Goal: Communication & Community: Answer question/provide support

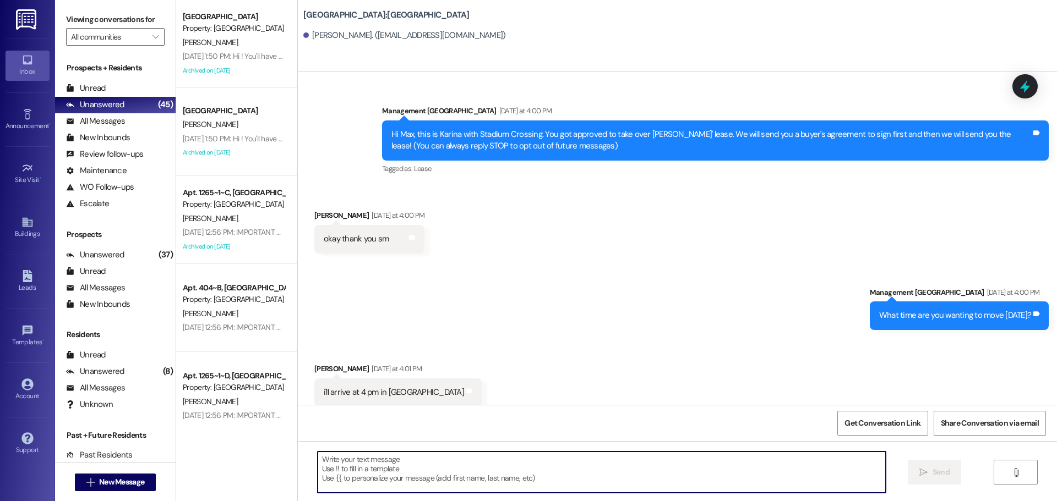
scroll to position [3588, 0]
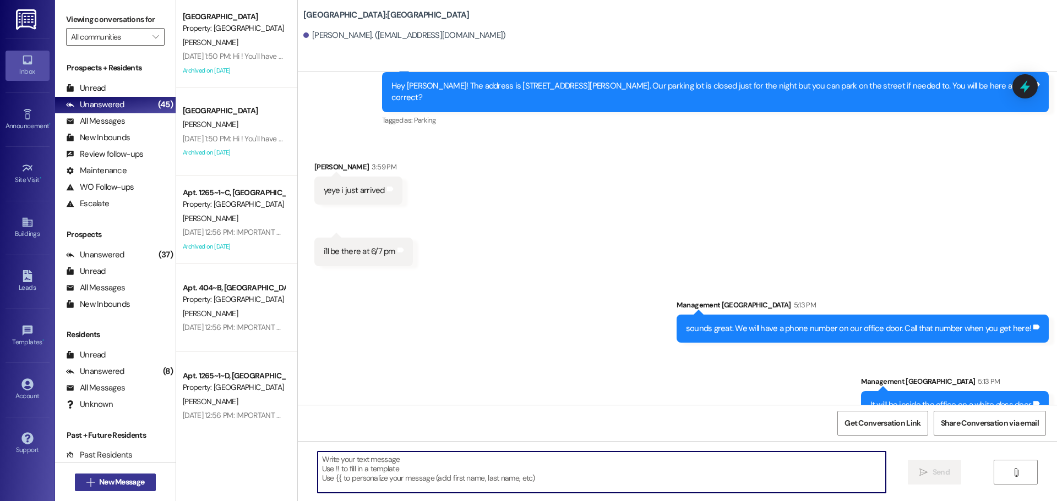
click at [136, 479] on span "New Message" at bounding box center [121, 483] width 45 height 12
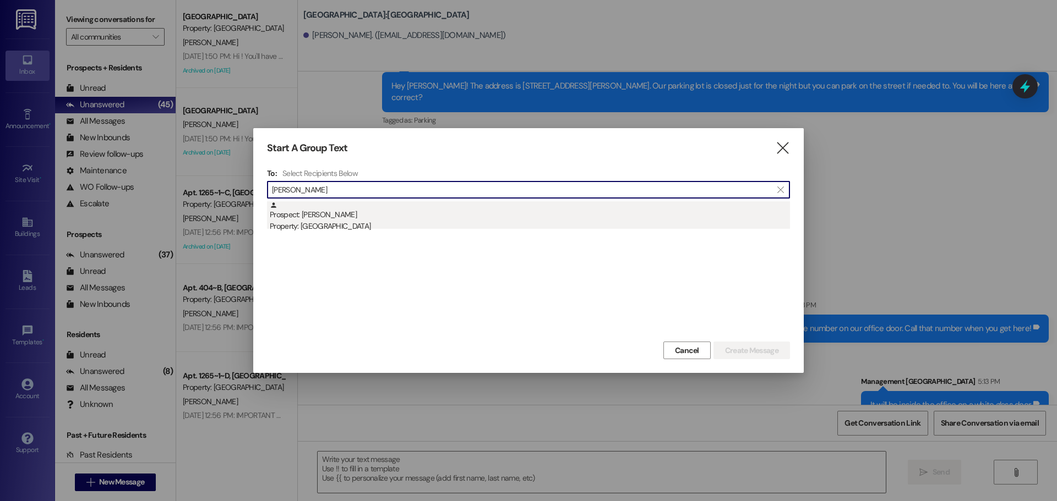
type input "[PERSON_NAME]"
click at [448, 208] on div "Prospect: Eve Hampton Property: Stadium Crossing" at bounding box center [530, 216] width 520 height 31
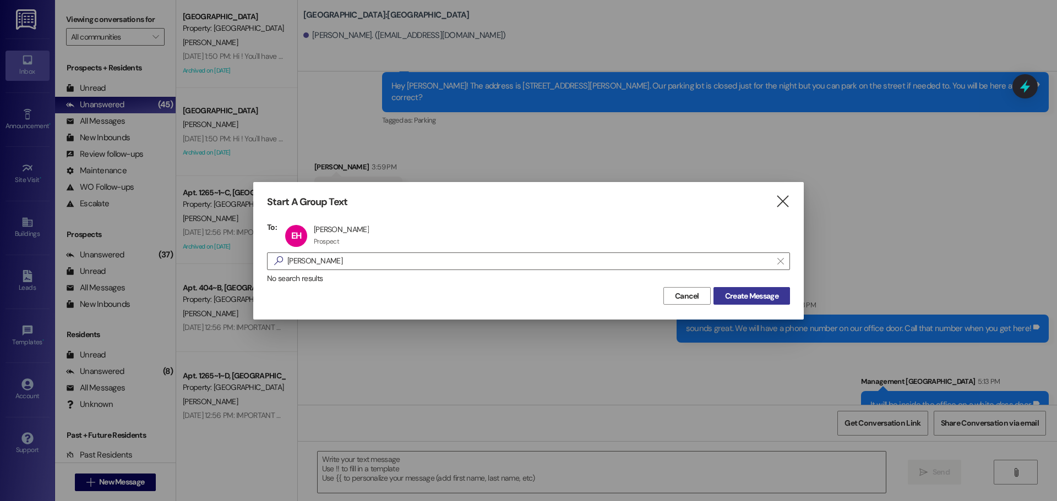
click at [726, 292] on span "Create Message" at bounding box center [751, 297] width 53 height 12
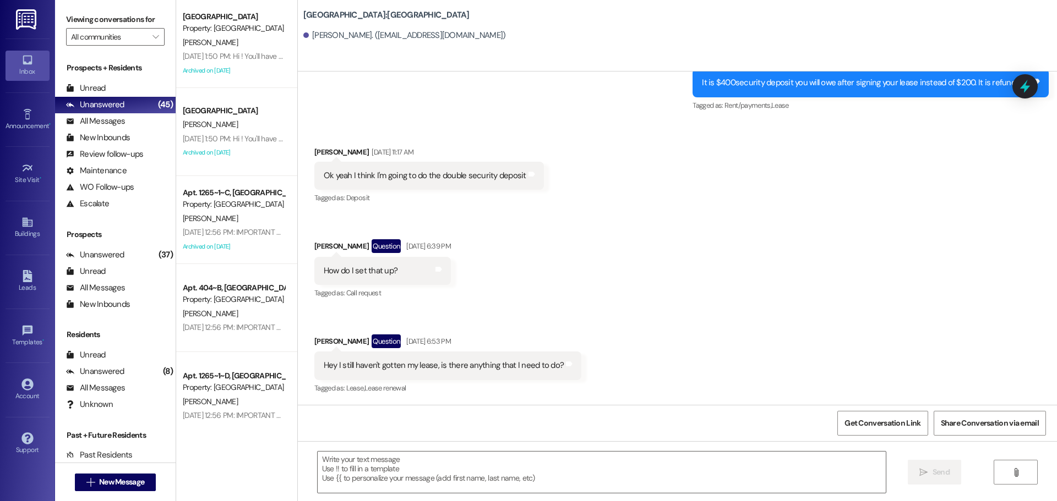
scroll to position [1300, 0]
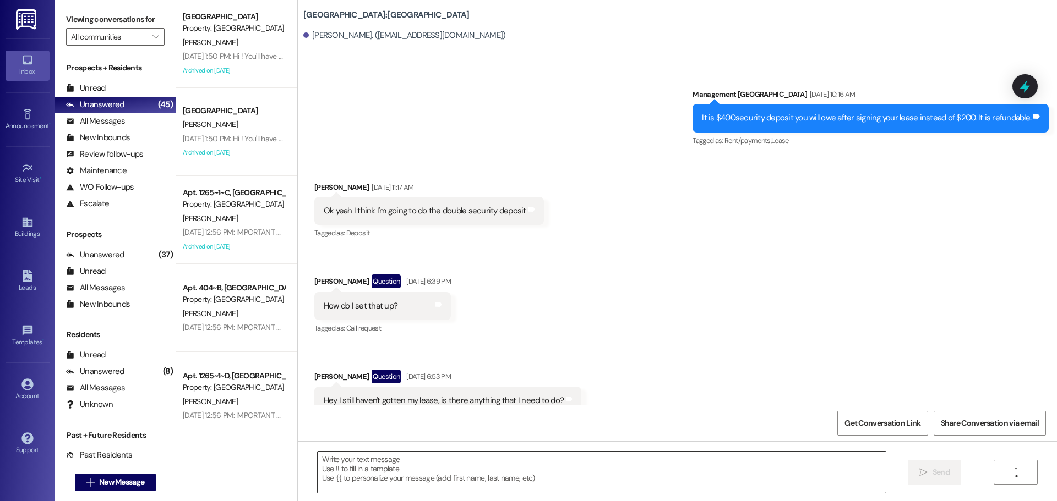
click at [579, 467] on textarea at bounding box center [602, 472] width 568 height 41
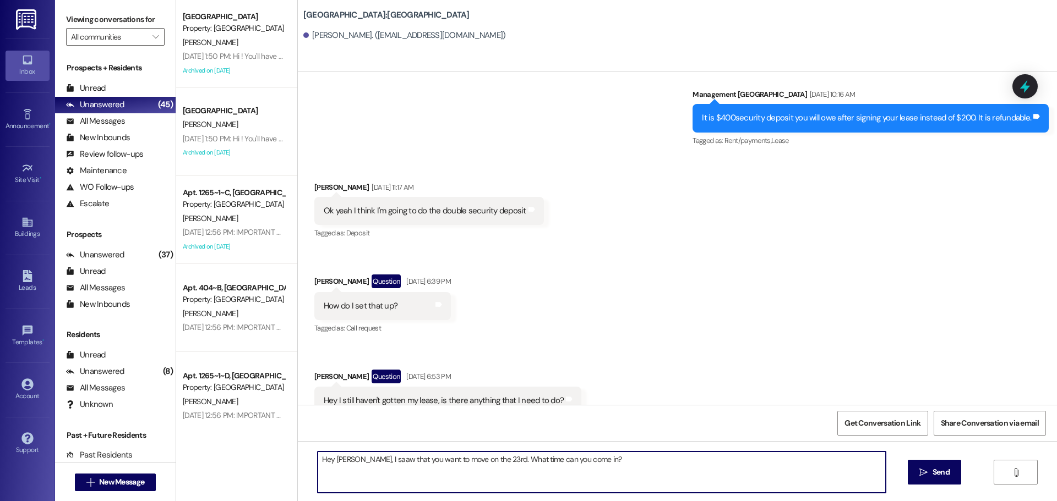
click at [352, 464] on textarea "Hey Eve, I saaw that you want to move on the 23rd. What time can you come in?" at bounding box center [602, 472] width 568 height 41
type textarea "Hey Eve, I saw that you want to move on the 23rd. What time can you come in?"
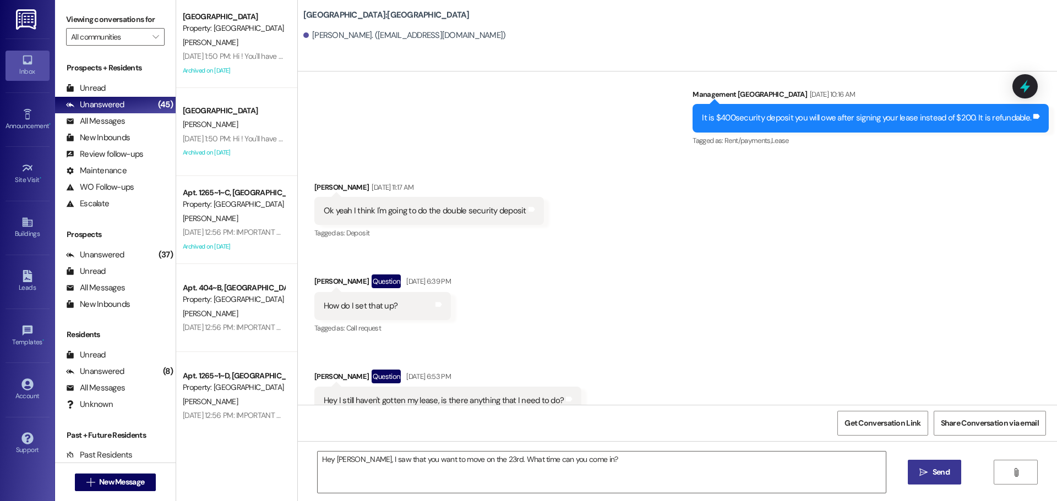
click at [946, 473] on span "Send" at bounding box center [941, 473] width 17 height 12
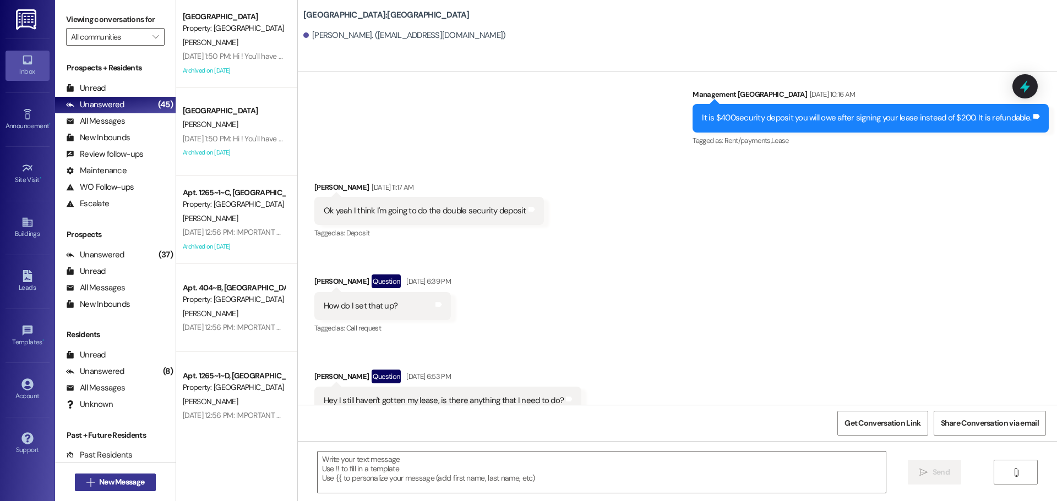
click at [136, 488] on button " New Message" at bounding box center [115, 483] width 81 height 18
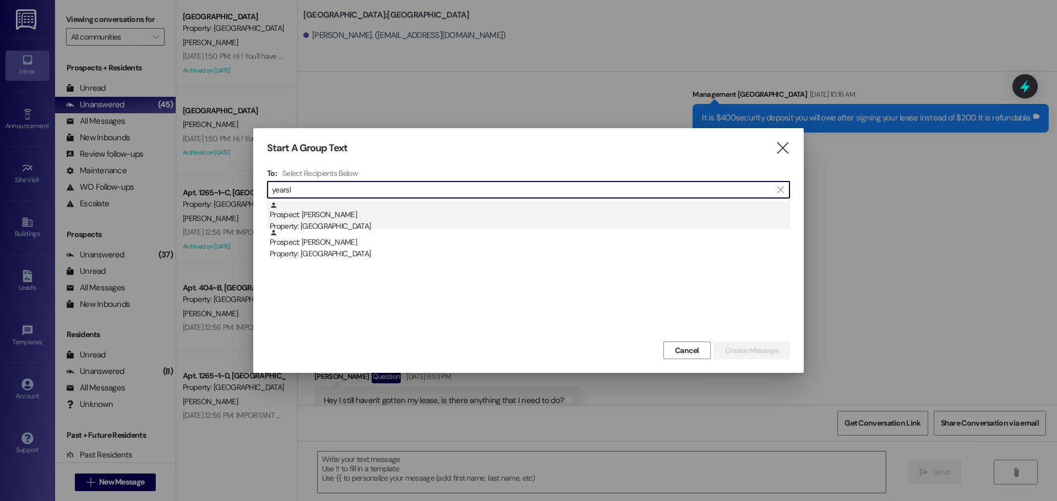
type input "yearsl"
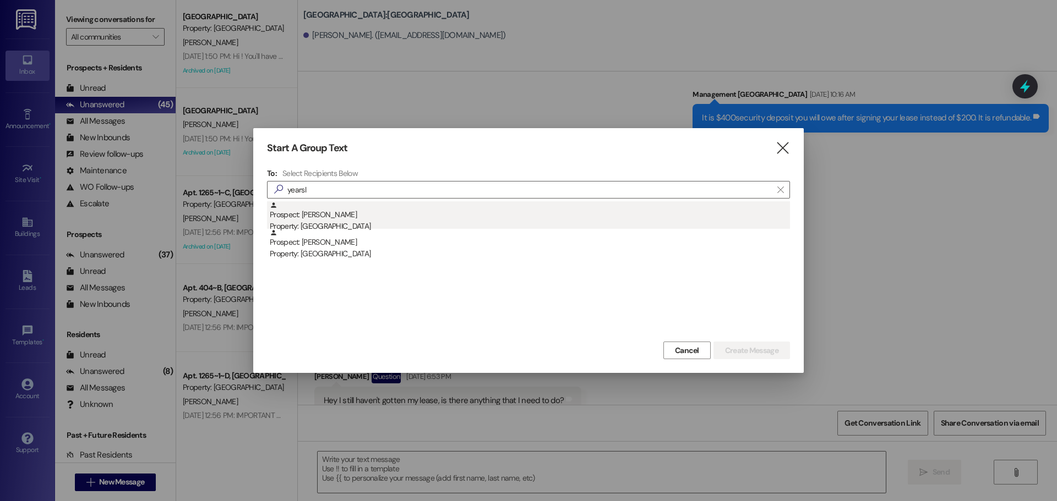
click at [438, 220] on div "Prospect: Baylee Yearsley Property: Stadium Crossing" at bounding box center [530, 216] width 520 height 31
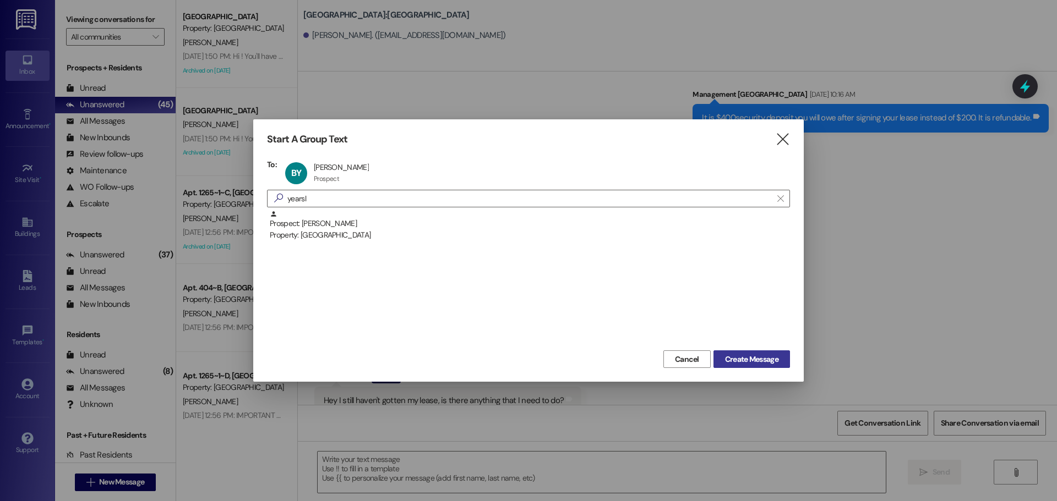
click at [773, 358] on span "Create Message" at bounding box center [751, 360] width 53 height 12
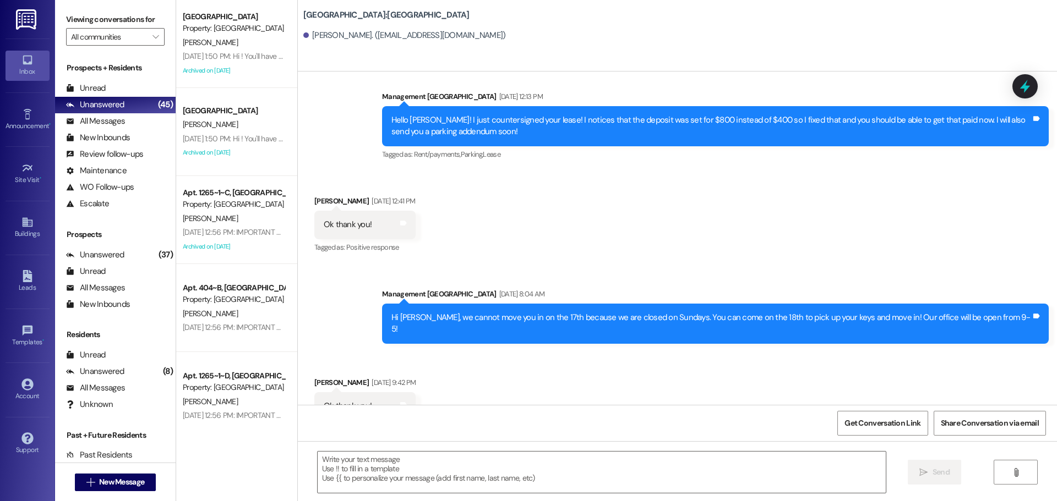
scroll to position [1577, 0]
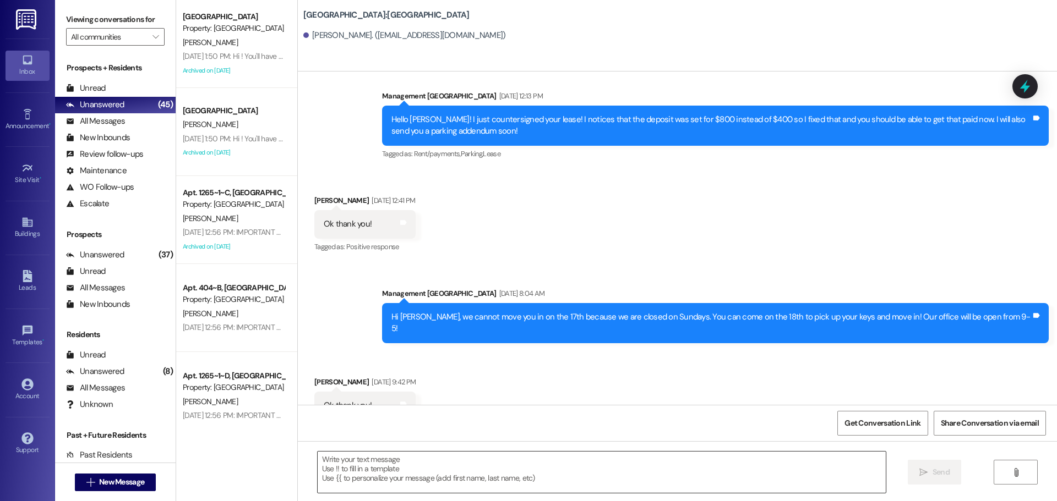
click at [542, 472] on textarea at bounding box center [602, 472] width 568 height 41
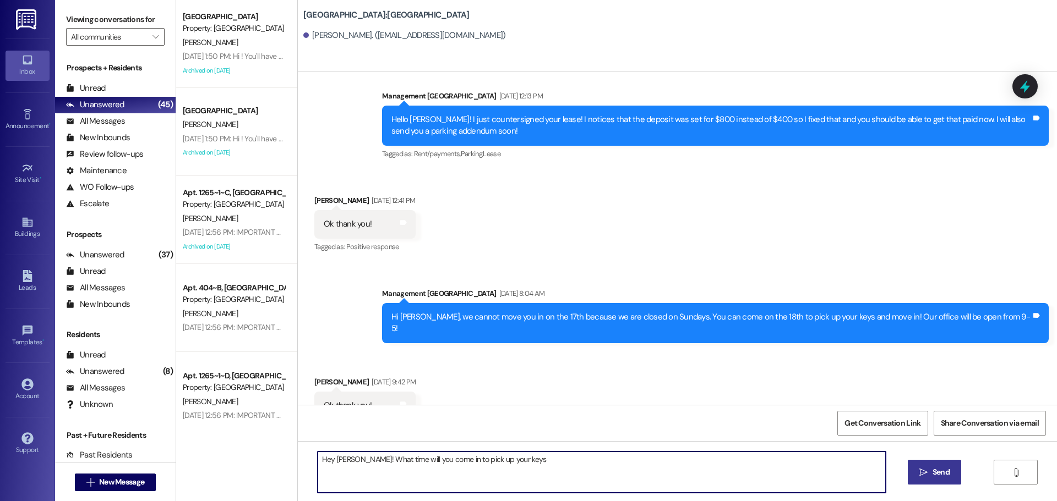
type textarea "Hey Baylee! What time will you come in to pick up your keys?"
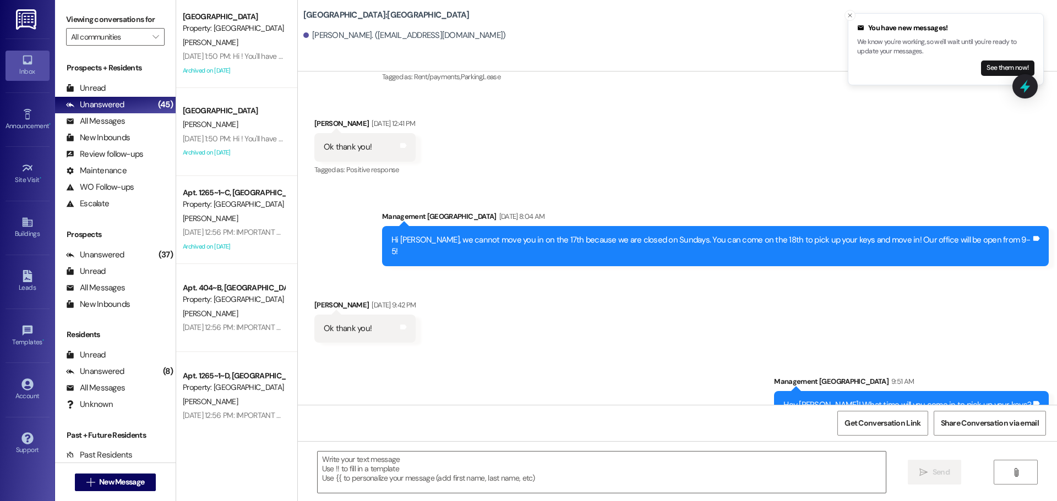
scroll to position [1730, 0]
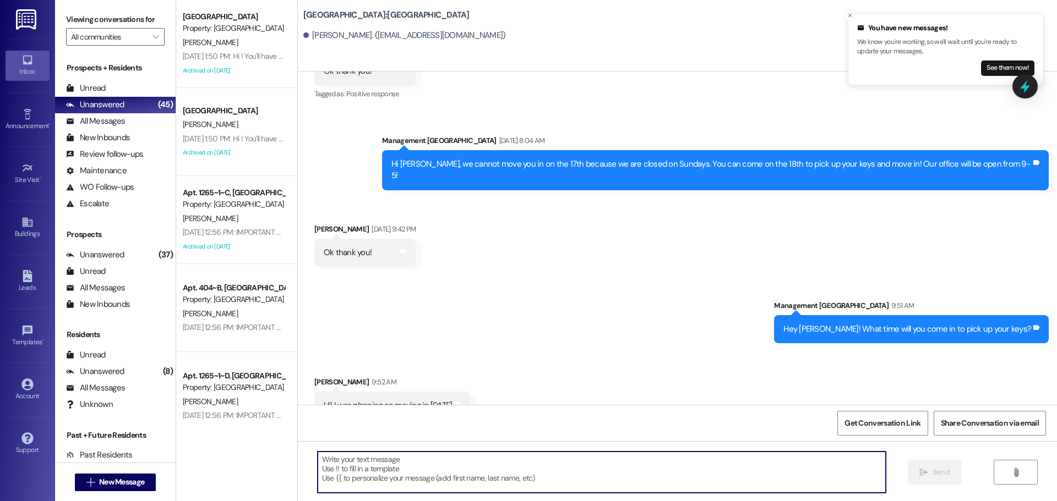
click at [423, 460] on textarea at bounding box center [602, 472] width 568 height 41
type textarea "Yes I remember! What time will you come?"
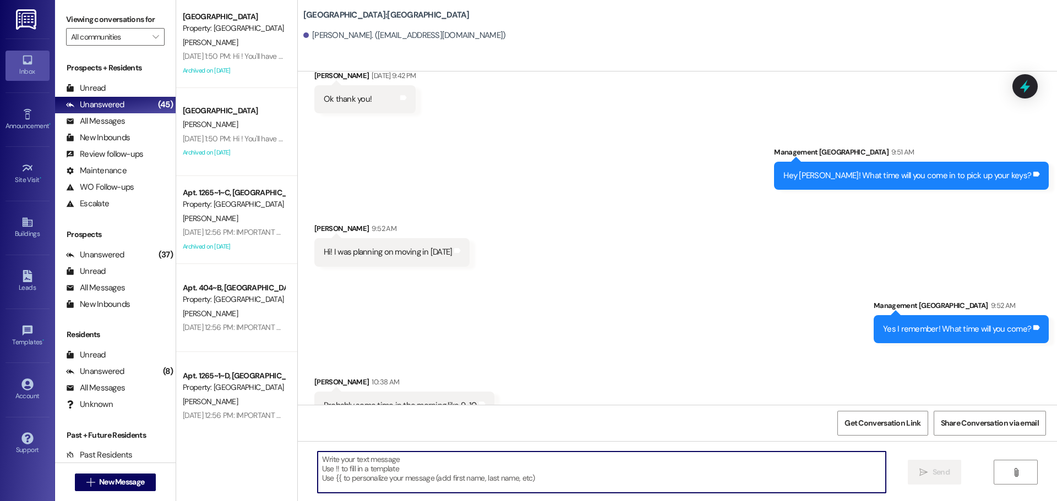
scroll to position [1884, 0]
click at [523, 476] on textarea at bounding box center [602, 472] width 568 height 41
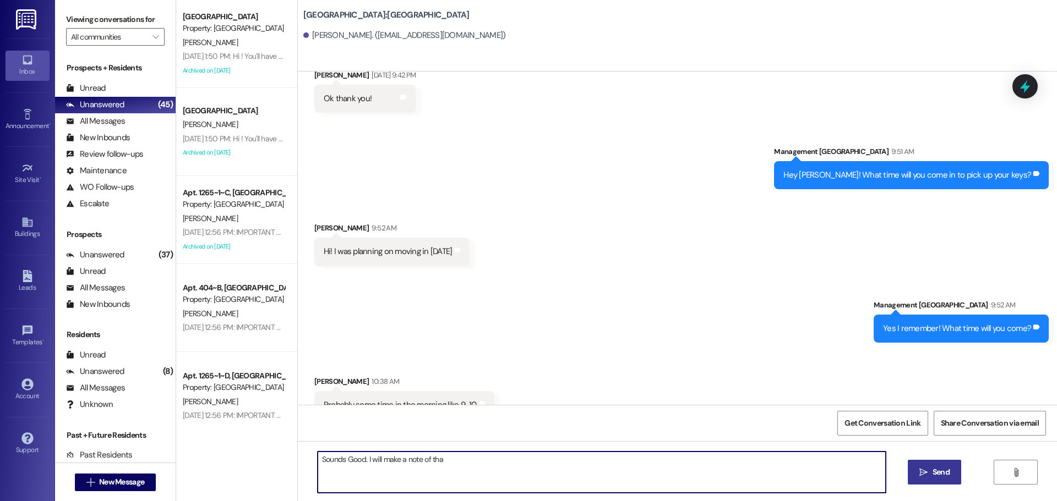
type textarea "Sounds Good. I will make a note of that"
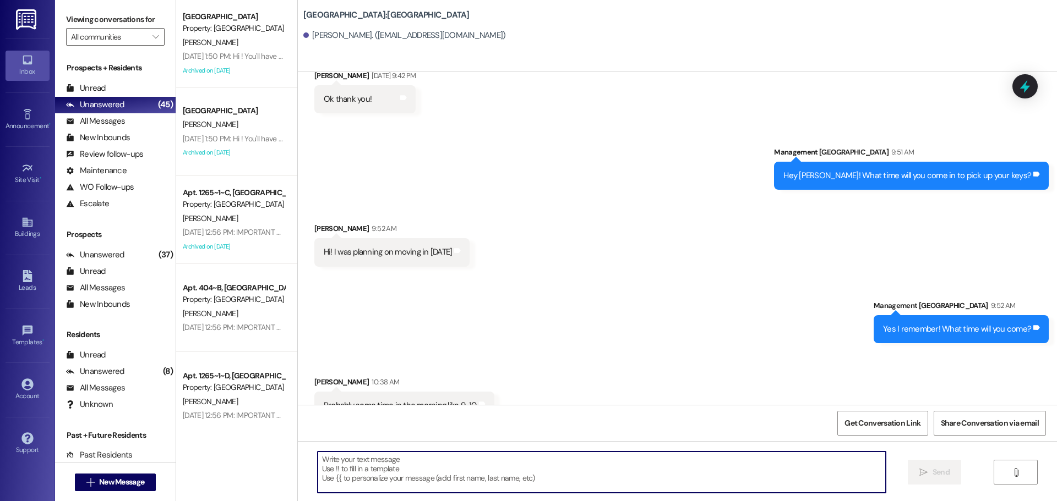
click at [94, 499] on div " New Message" at bounding box center [115, 482] width 121 height 39
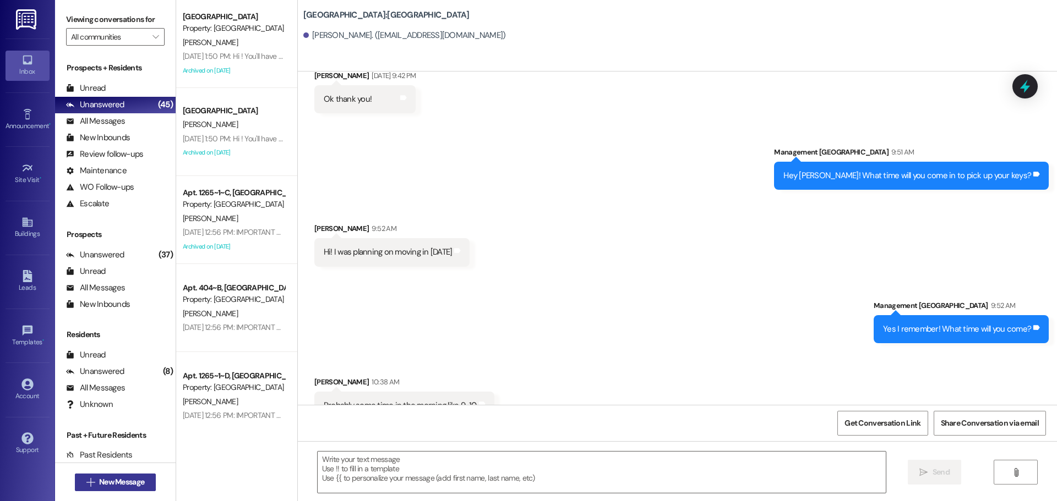
click at [128, 484] on span "New Message" at bounding box center [121, 483] width 45 height 12
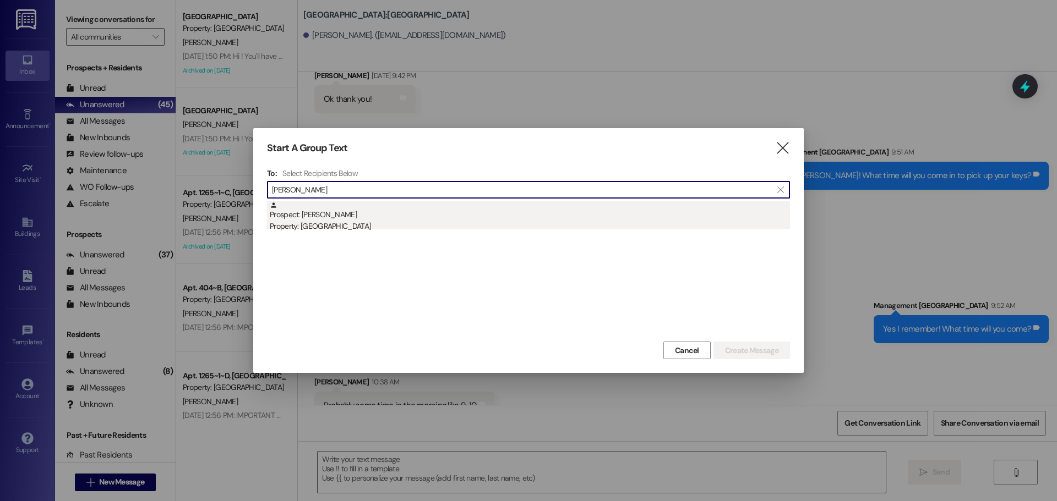
type input "lee seu"
click at [466, 225] on div "Property: [GEOGRAPHIC_DATA]" at bounding box center [530, 227] width 520 height 12
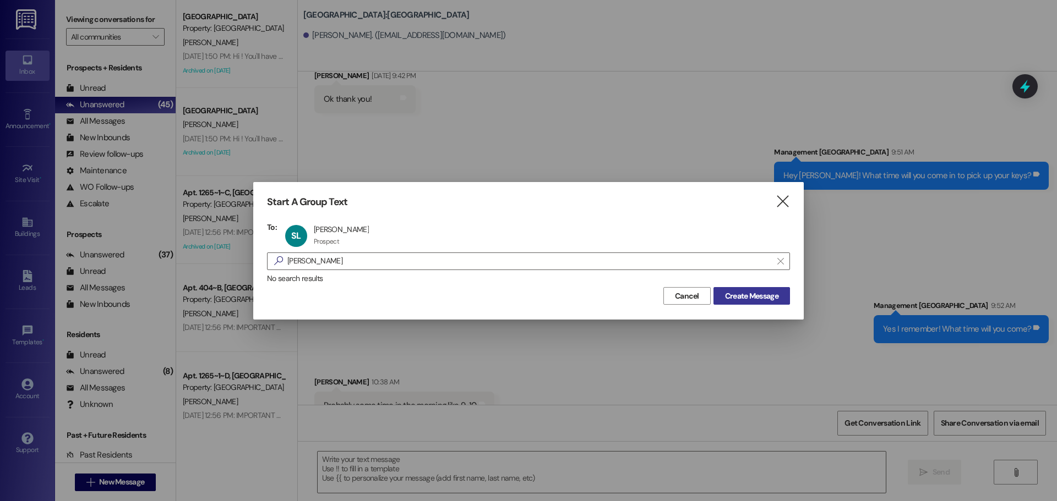
click at [754, 299] on span "Create Message" at bounding box center [751, 297] width 53 height 12
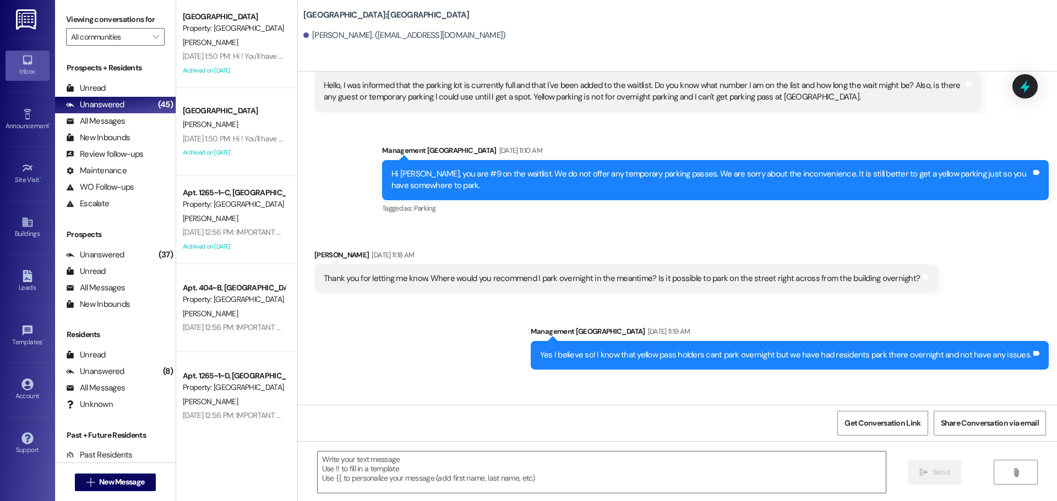
scroll to position [5392, 0]
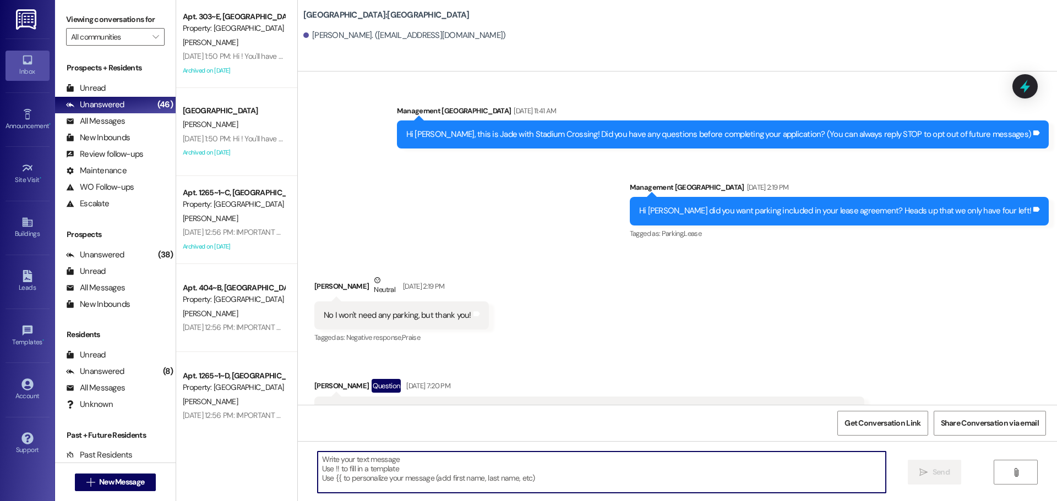
scroll to position [2207, 0]
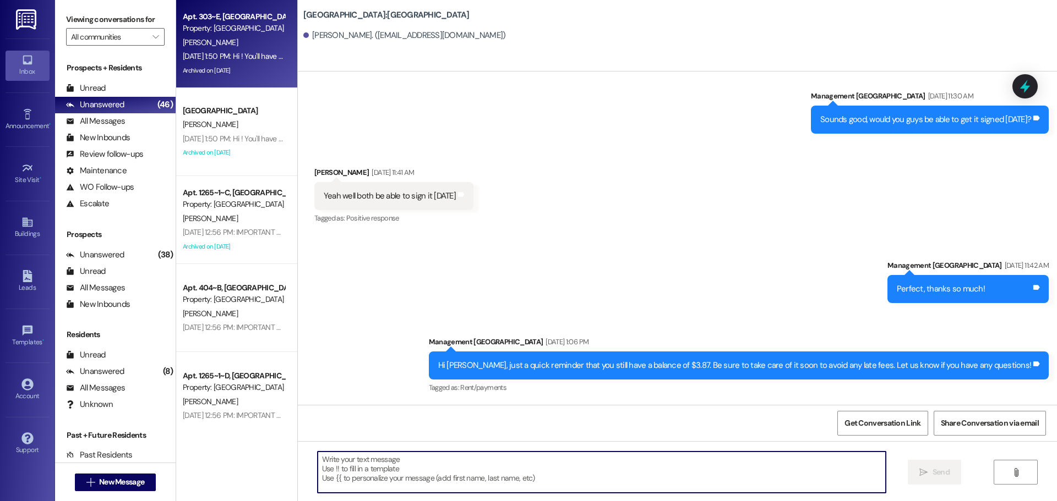
click at [205, 48] on div "[PERSON_NAME]" at bounding box center [234, 43] width 104 height 14
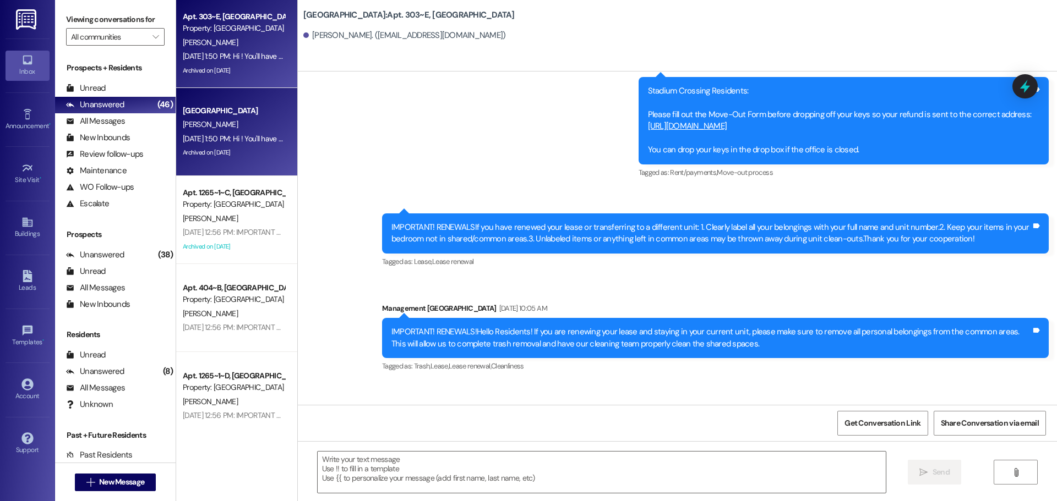
scroll to position [11007, 0]
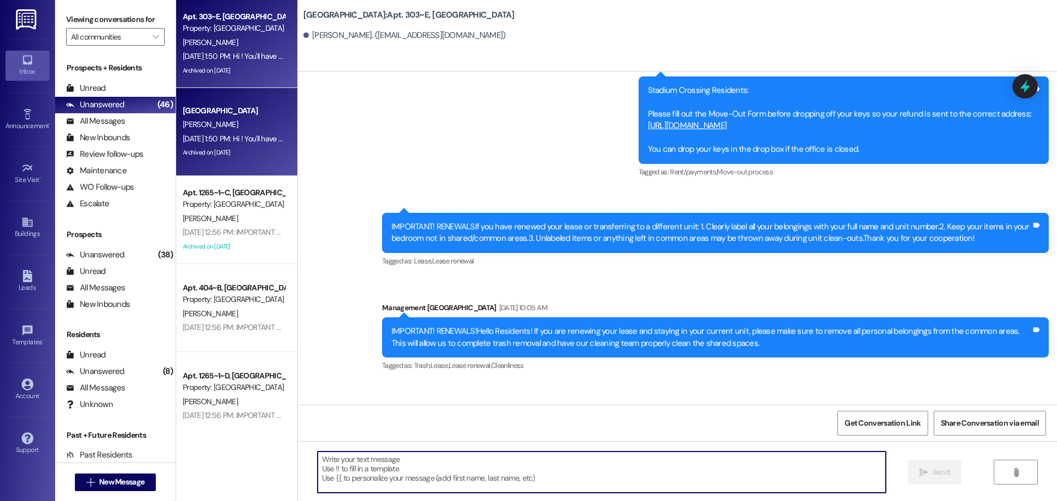
click at [473, 454] on textarea at bounding box center [602, 472] width 568 height 41
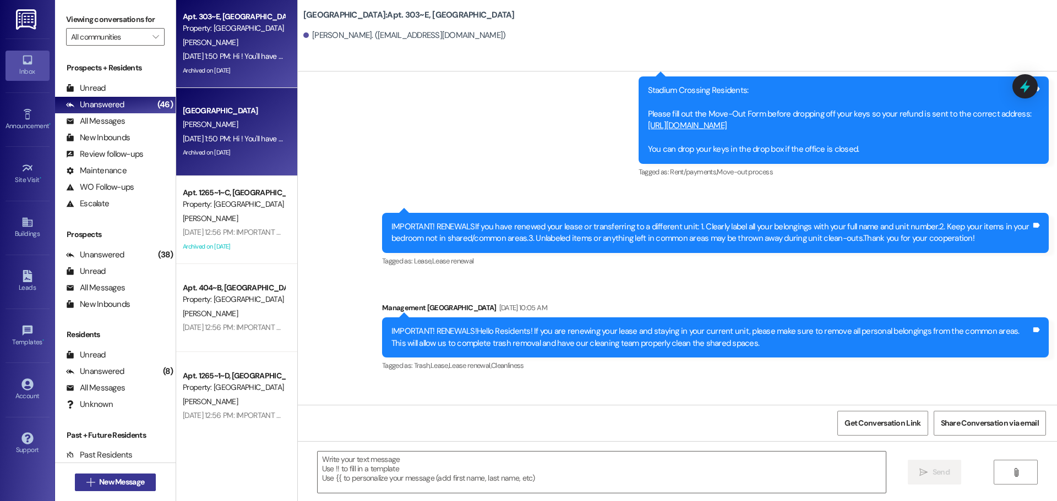
click at [131, 489] on button " New Message" at bounding box center [115, 483] width 81 height 18
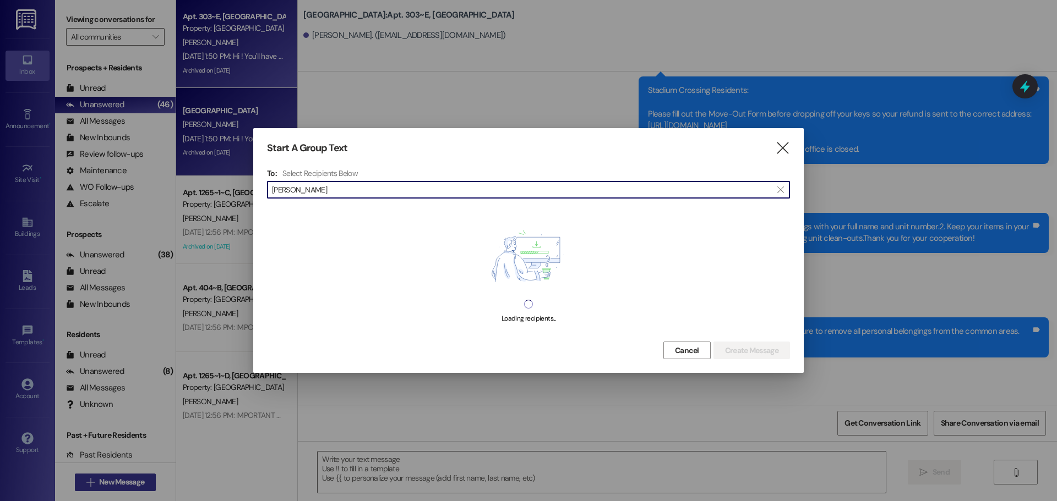
type input "stevie helms"
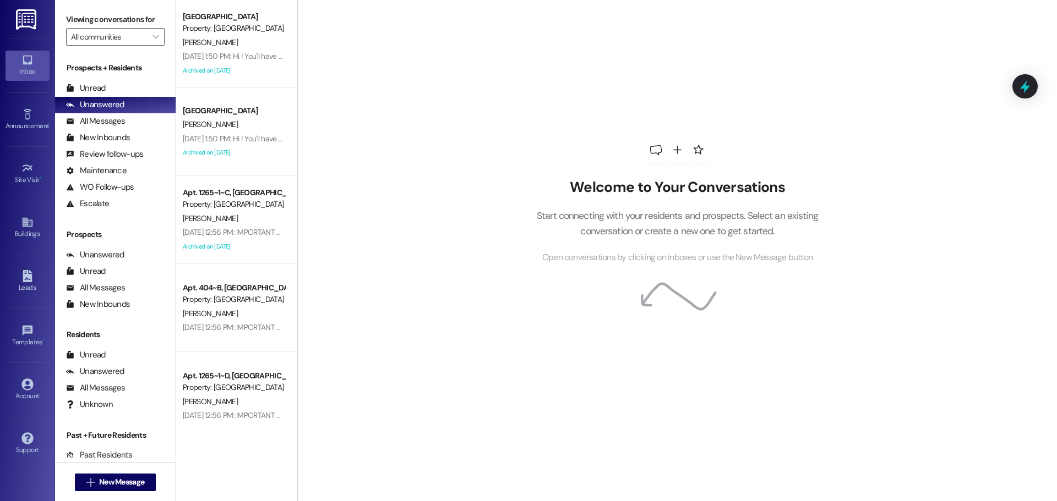
click at [19, 1] on link at bounding box center [26, 19] width 35 height 39
click at [99, 481] on span "New Message" at bounding box center [121, 483] width 45 height 12
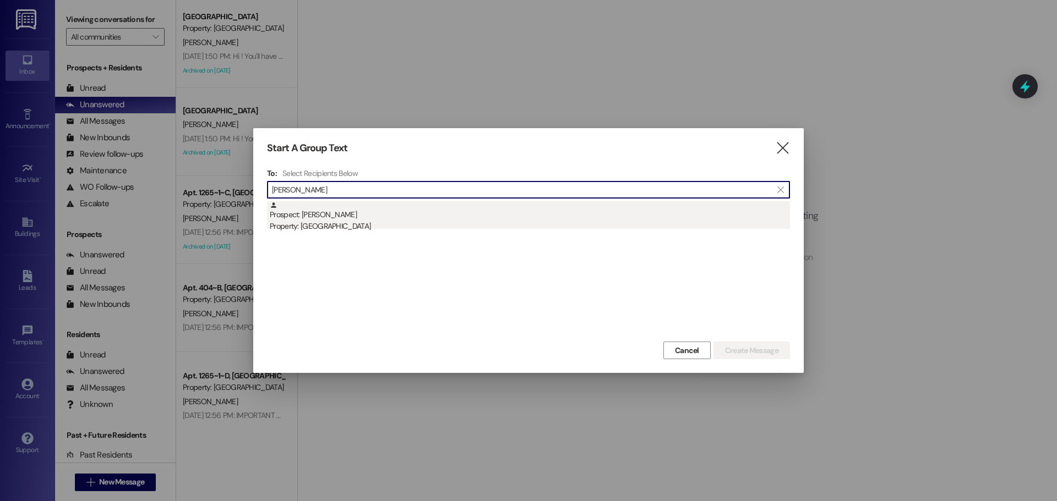
type input "stevie"
click at [376, 214] on div "Prospect: Stevie Helms Property: Stadium Crossing" at bounding box center [530, 216] width 520 height 31
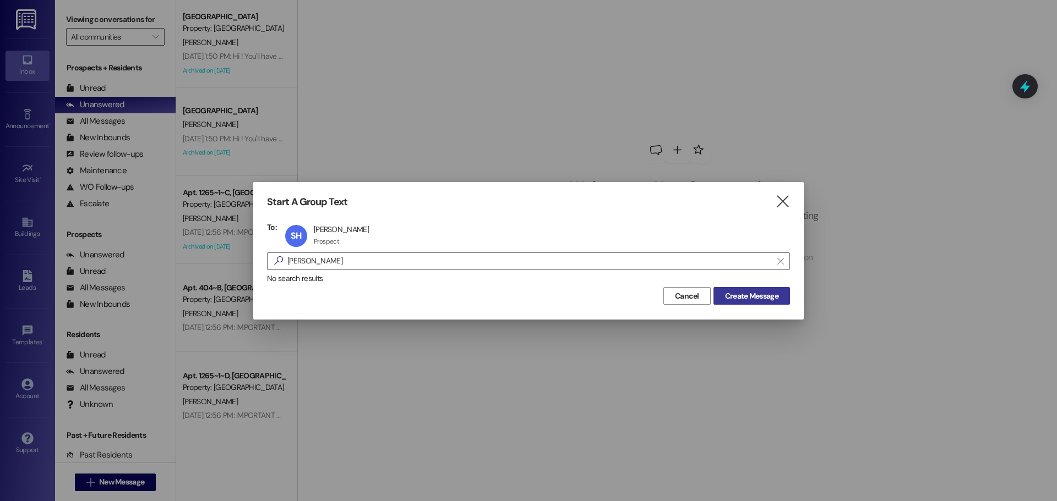
click at [763, 288] on button "Create Message" at bounding box center [751, 296] width 77 height 18
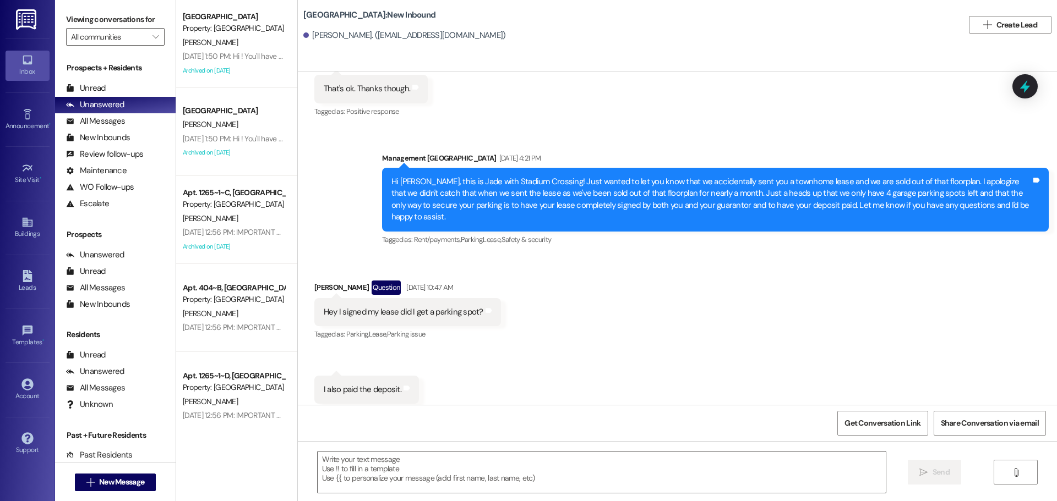
scroll to position [1271, 0]
click at [480, 472] on textarea at bounding box center [602, 472] width 568 height 41
